Goal: Information Seeking & Learning: Learn about a topic

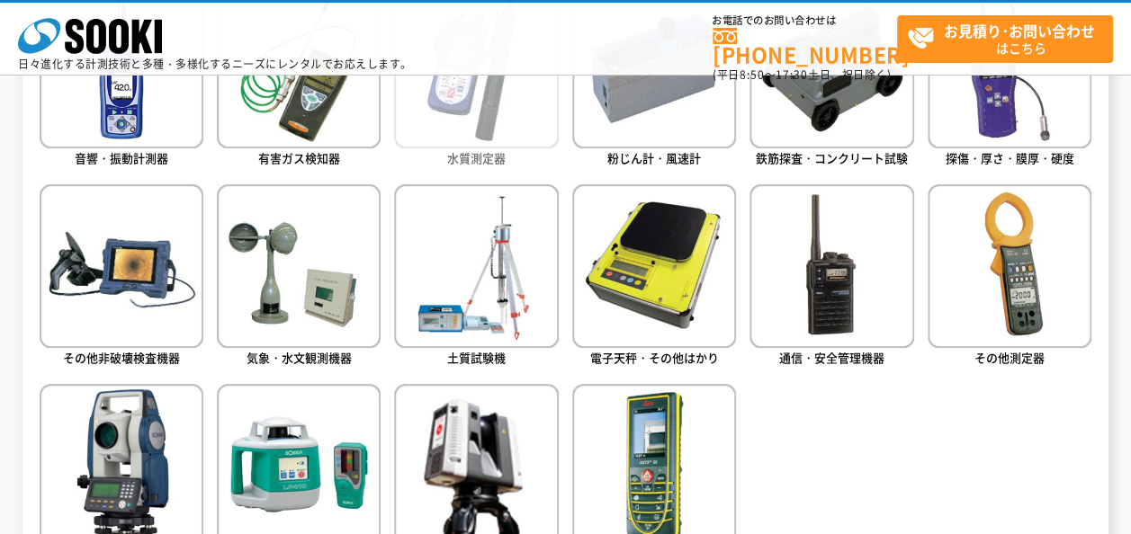
scroll to position [1080, 0]
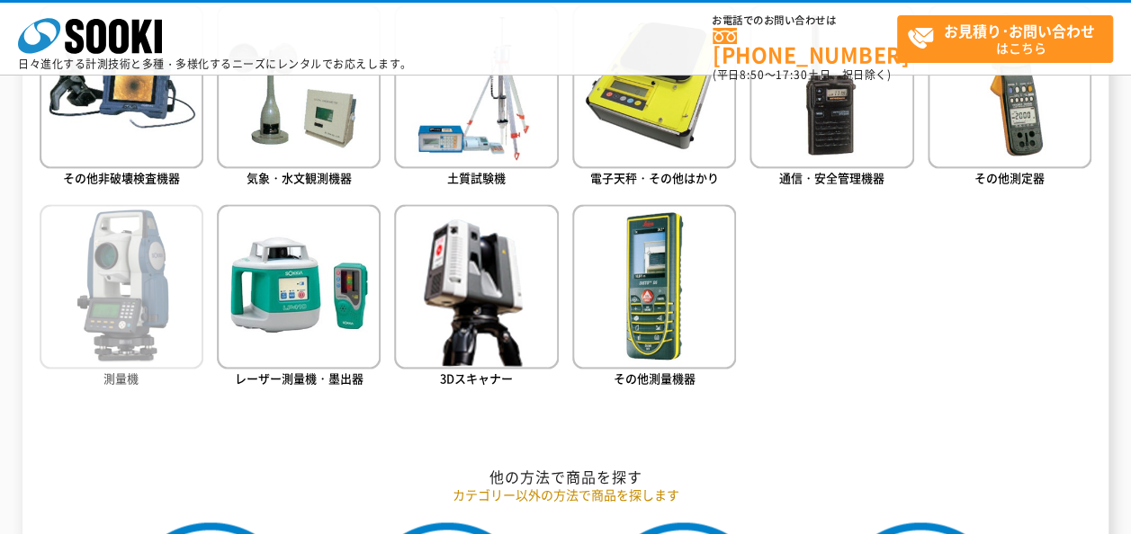
click at [136, 322] on img at bounding box center [122, 286] width 164 height 164
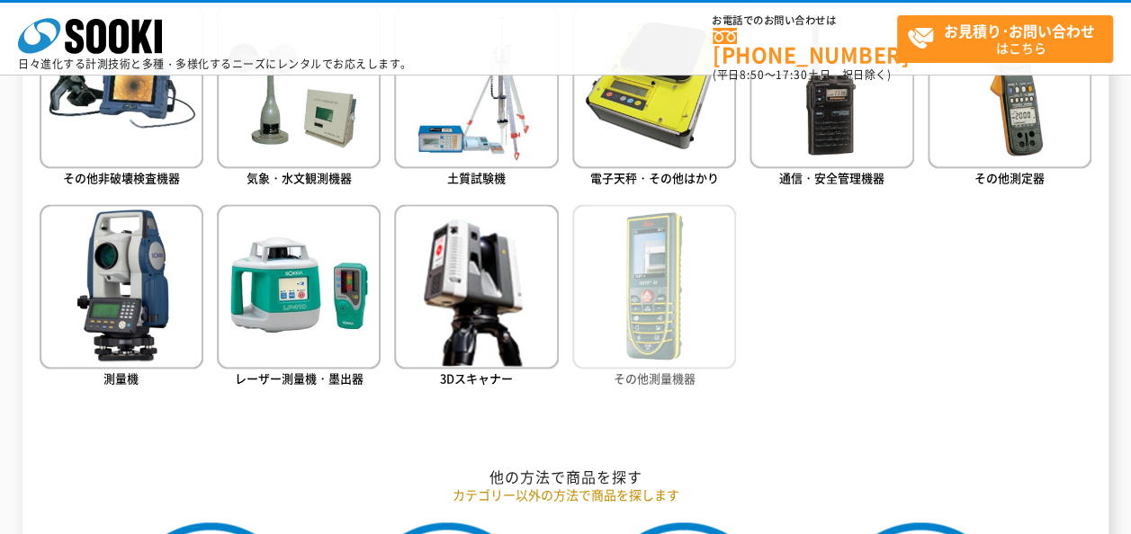
click at [677, 320] on img at bounding box center [654, 286] width 164 height 164
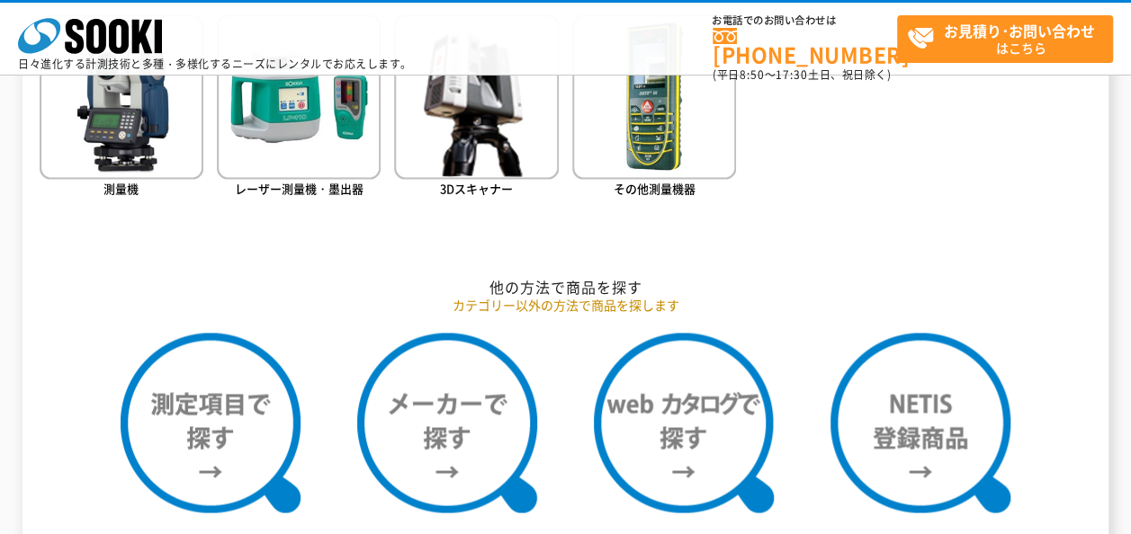
scroll to position [1169, 0]
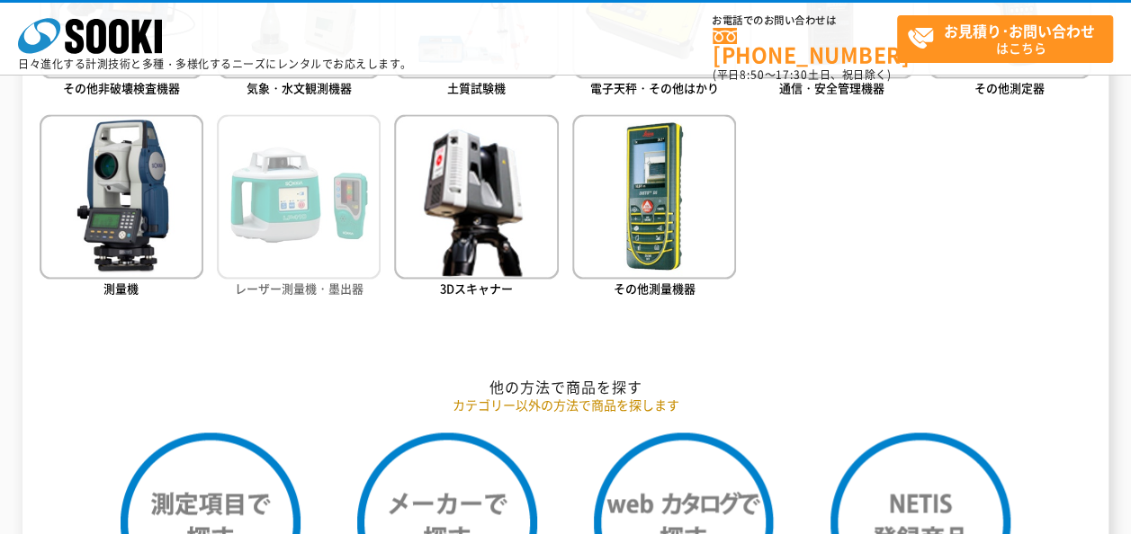
click at [335, 231] on img at bounding box center [299, 196] width 164 height 164
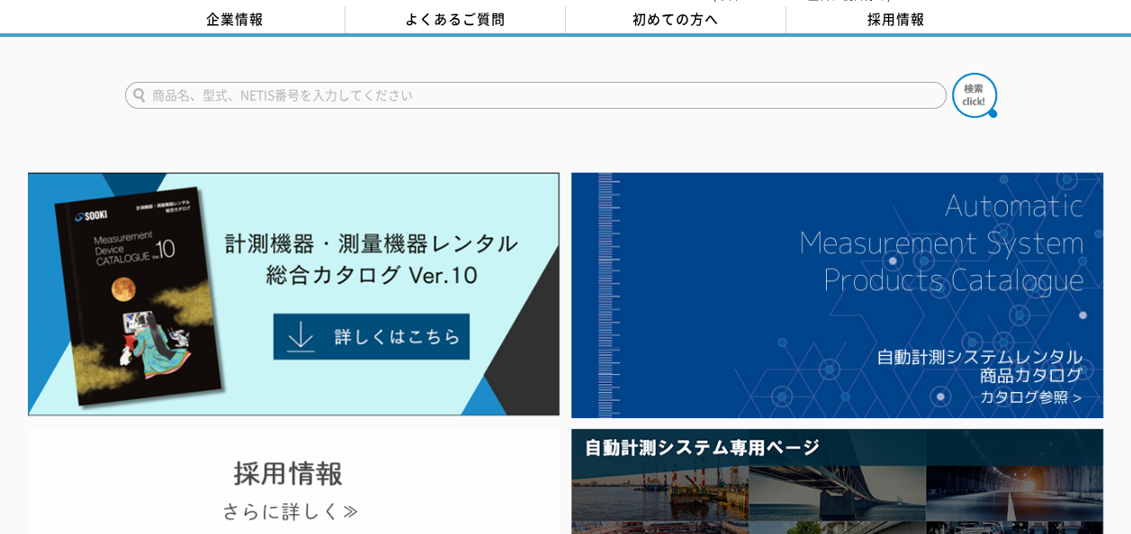
scroll to position [0, 0]
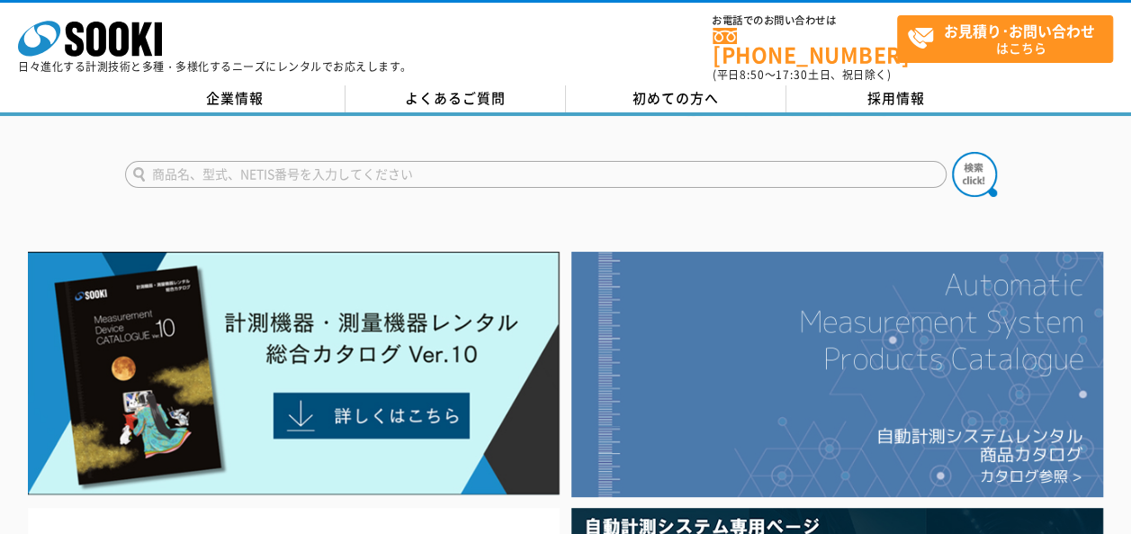
click at [795, 361] on img at bounding box center [837, 375] width 532 height 246
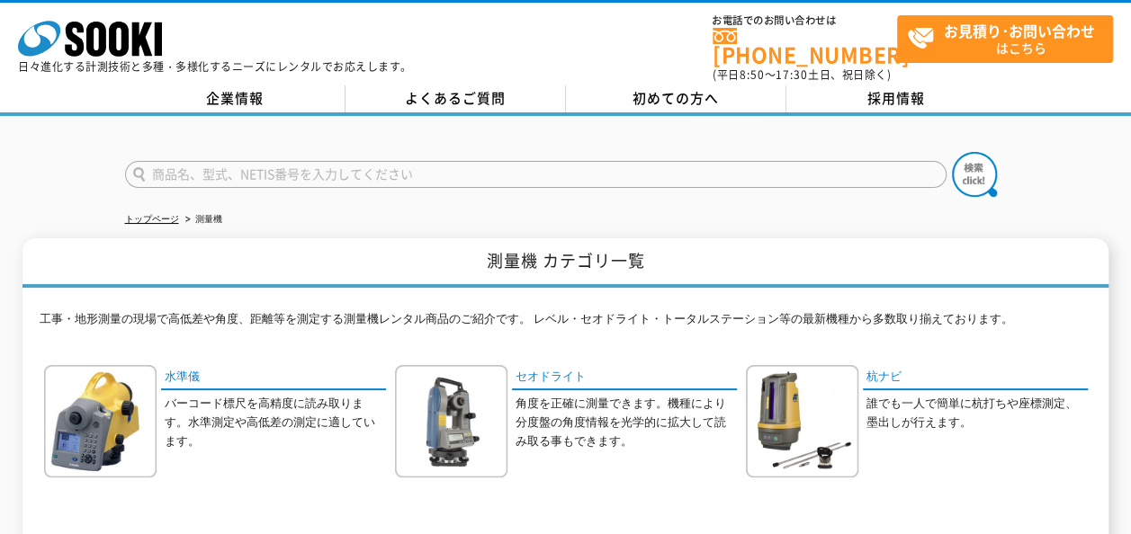
scroll to position [450, 0]
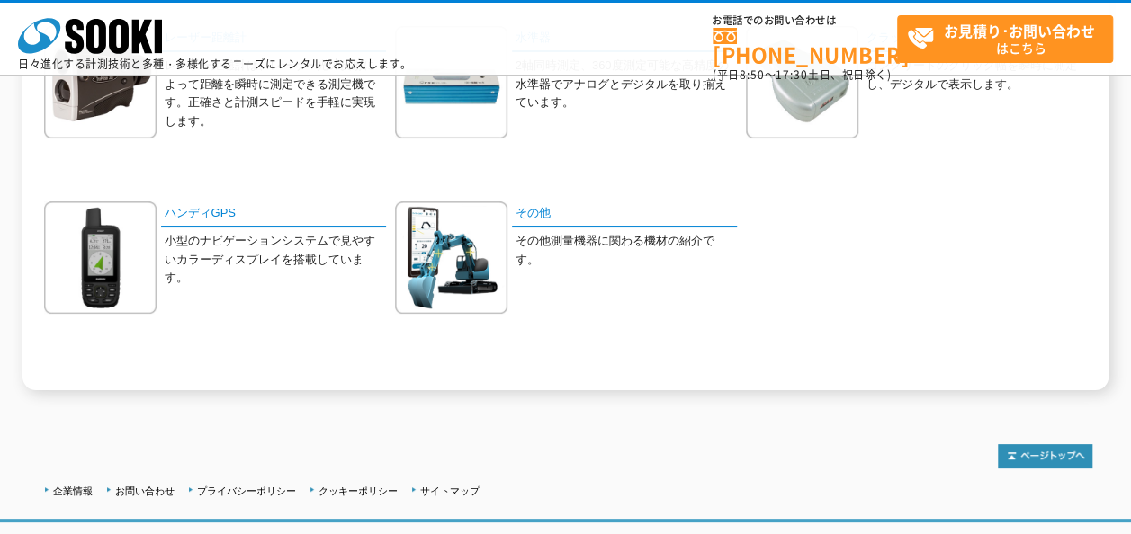
scroll to position [360, 0]
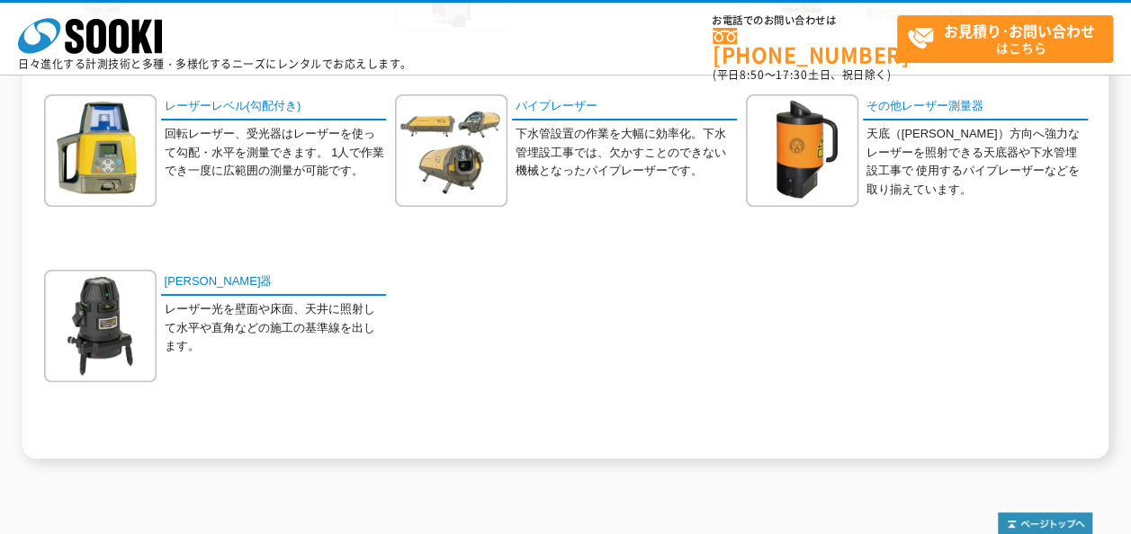
scroll to position [630, 0]
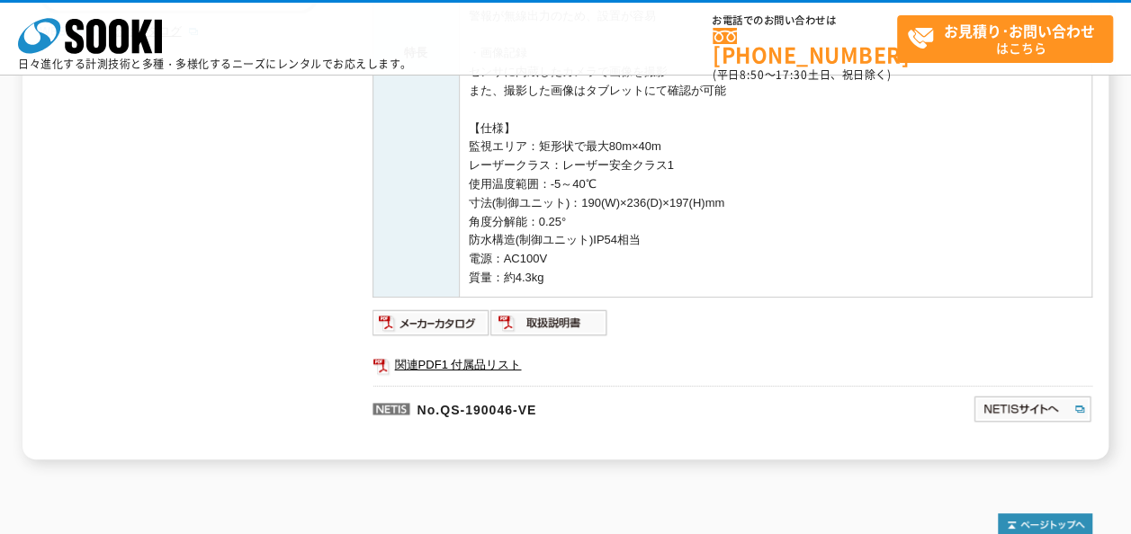
scroll to position [540, 0]
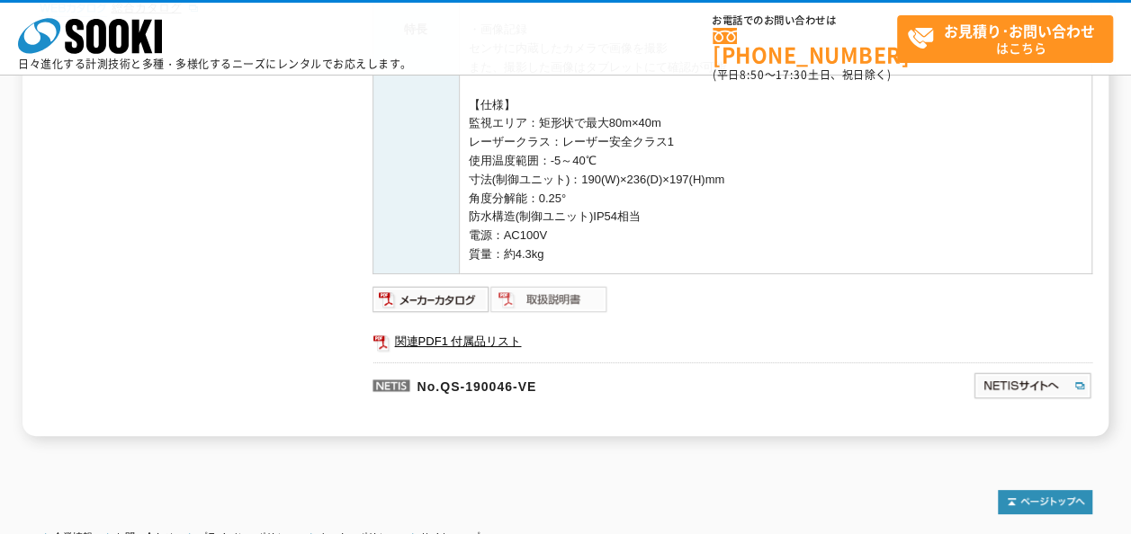
click at [565, 299] on img at bounding box center [549, 299] width 118 height 29
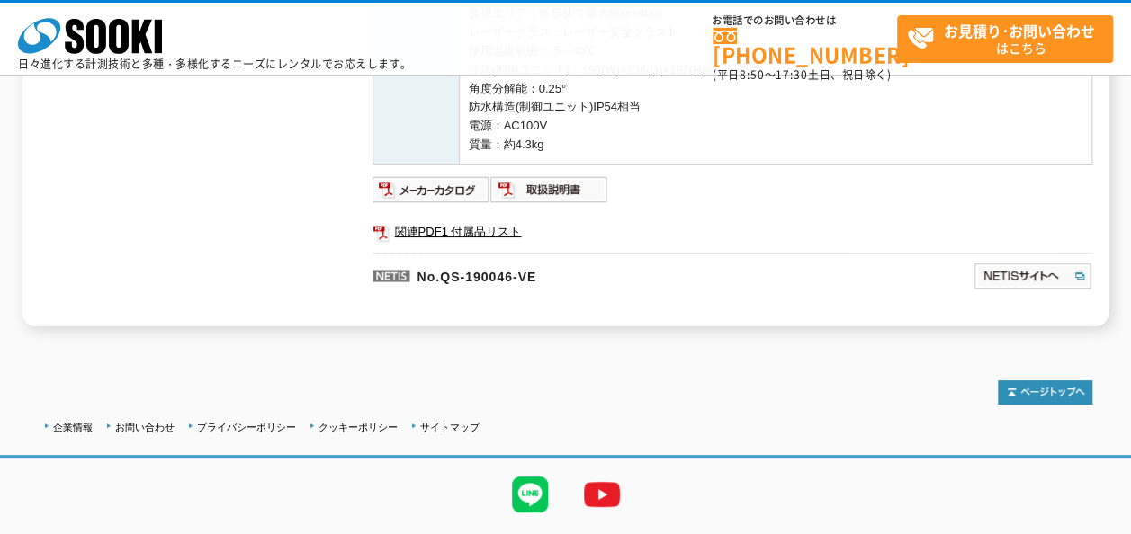
scroll to position [694, 0]
